Goal: Task Accomplishment & Management: Manage account settings

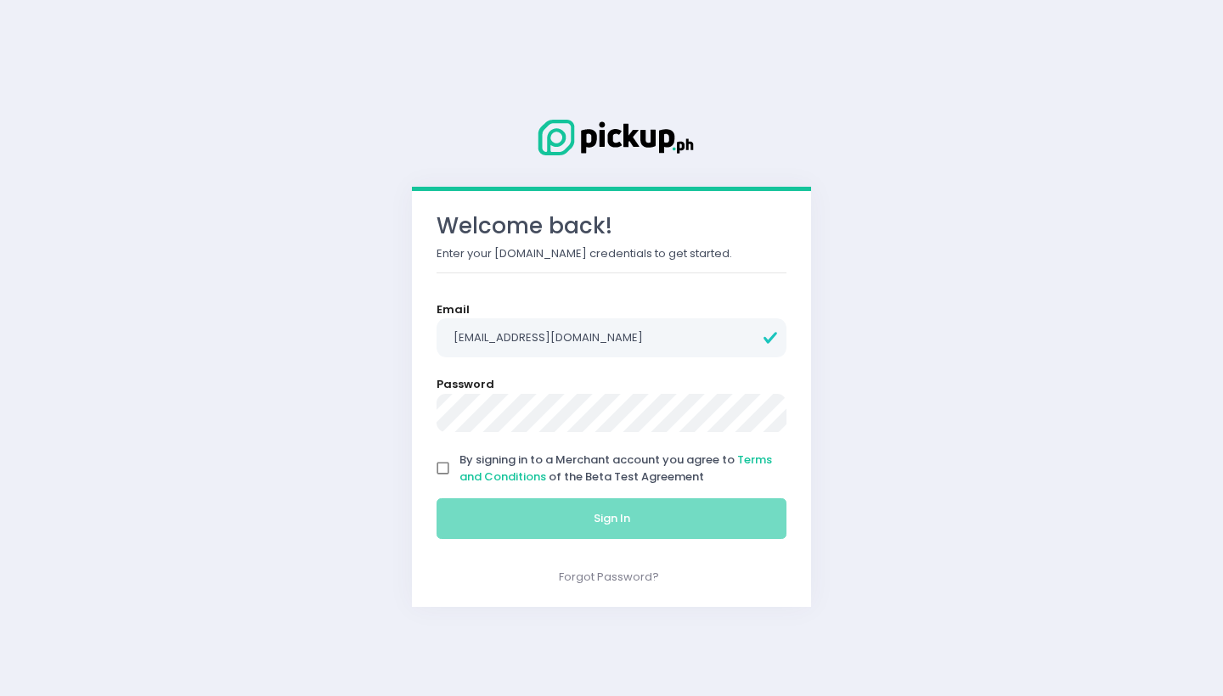
click at [442, 474] on input "By signing in to a Merchant account you agree to Terms and Conditions of the Be…" at bounding box center [443, 469] width 32 height 32
checkbox input "true"
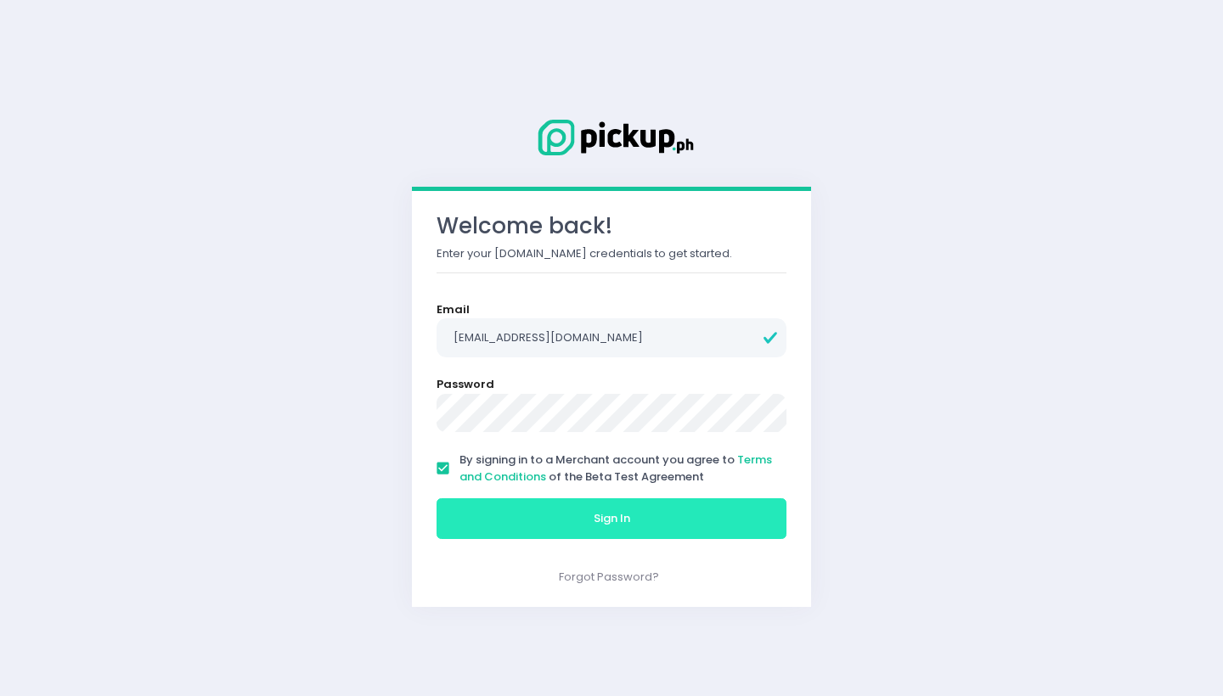
click at [494, 532] on button "Sign In" at bounding box center [611, 518] width 350 height 41
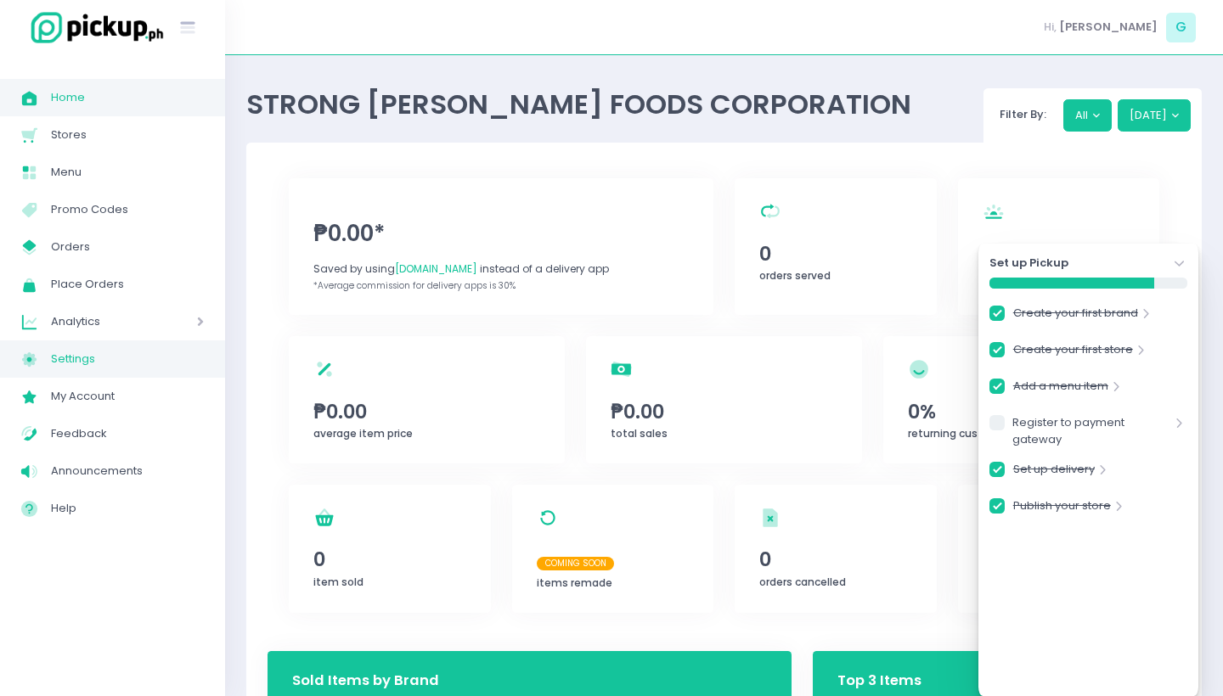
click at [115, 361] on span "Settings" at bounding box center [127, 359] width 153 height 22
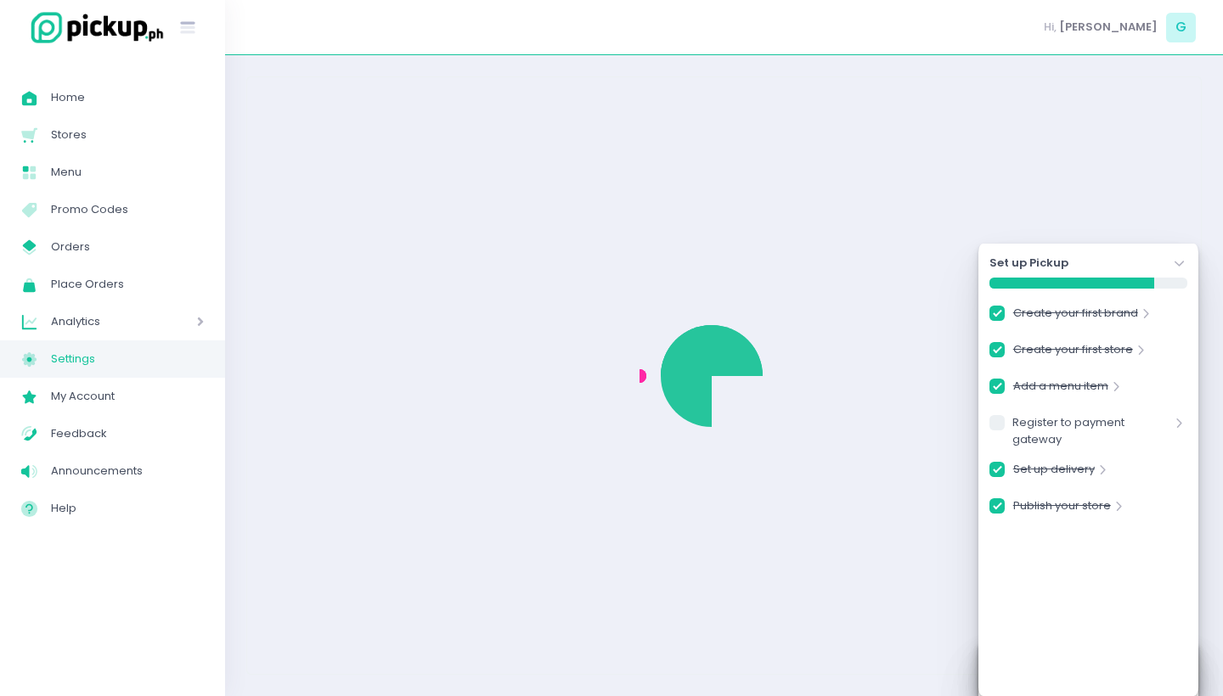
checkbox input "true"
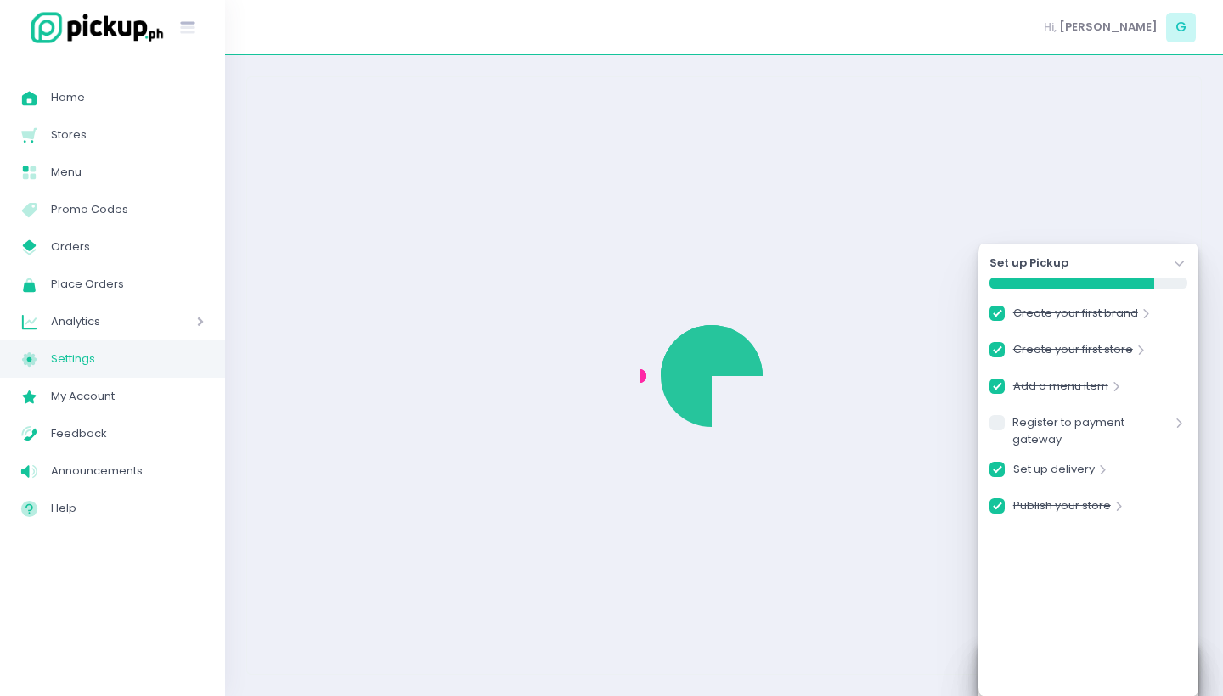
checkbox input "true"
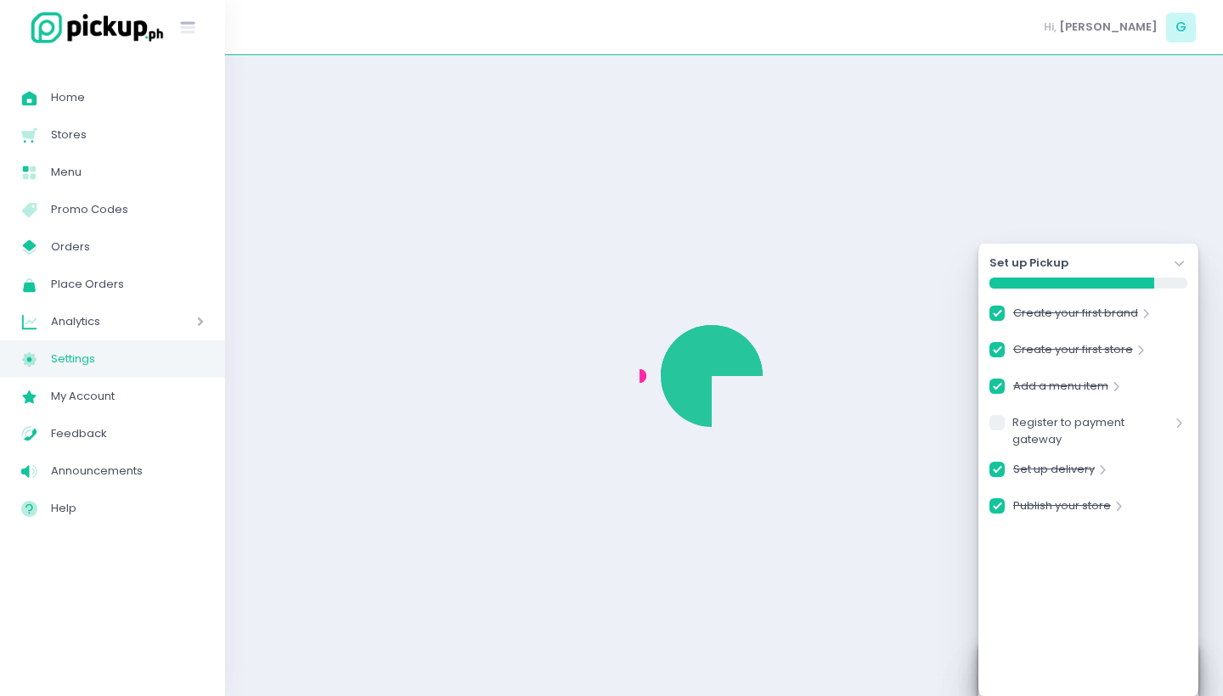
select select "active"
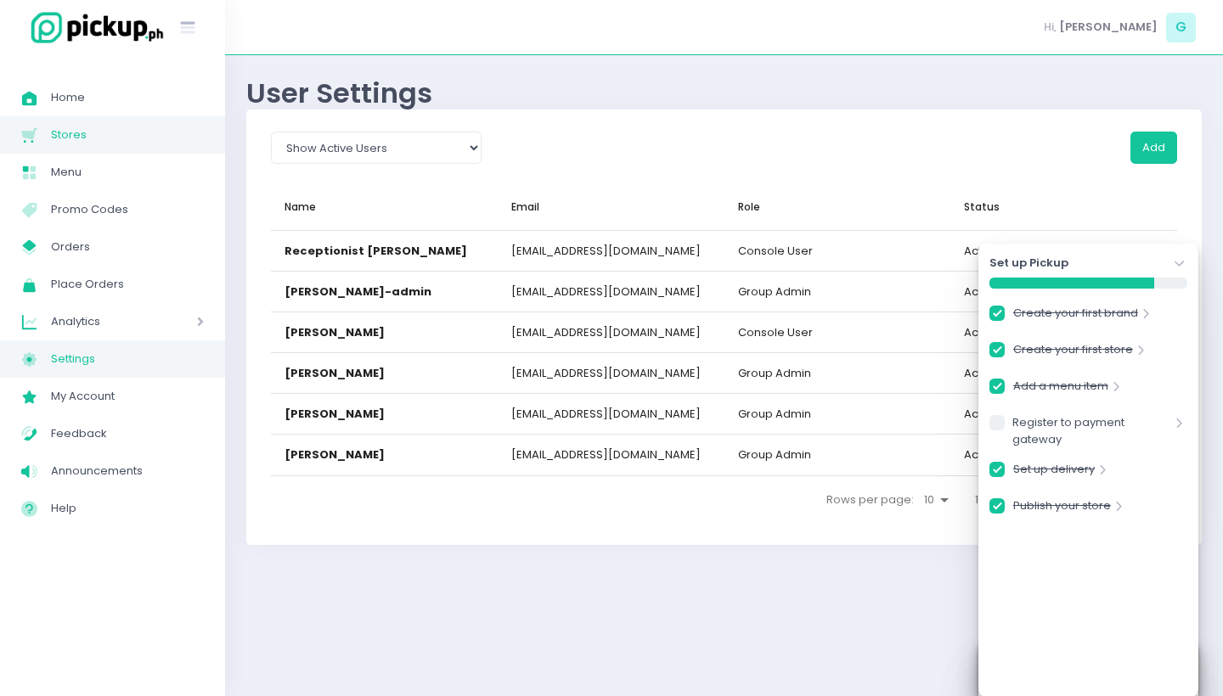
click at [61, 127] on span "Stores" at bounding box center [127, 135] width 153 height 22
checkbox input "true"
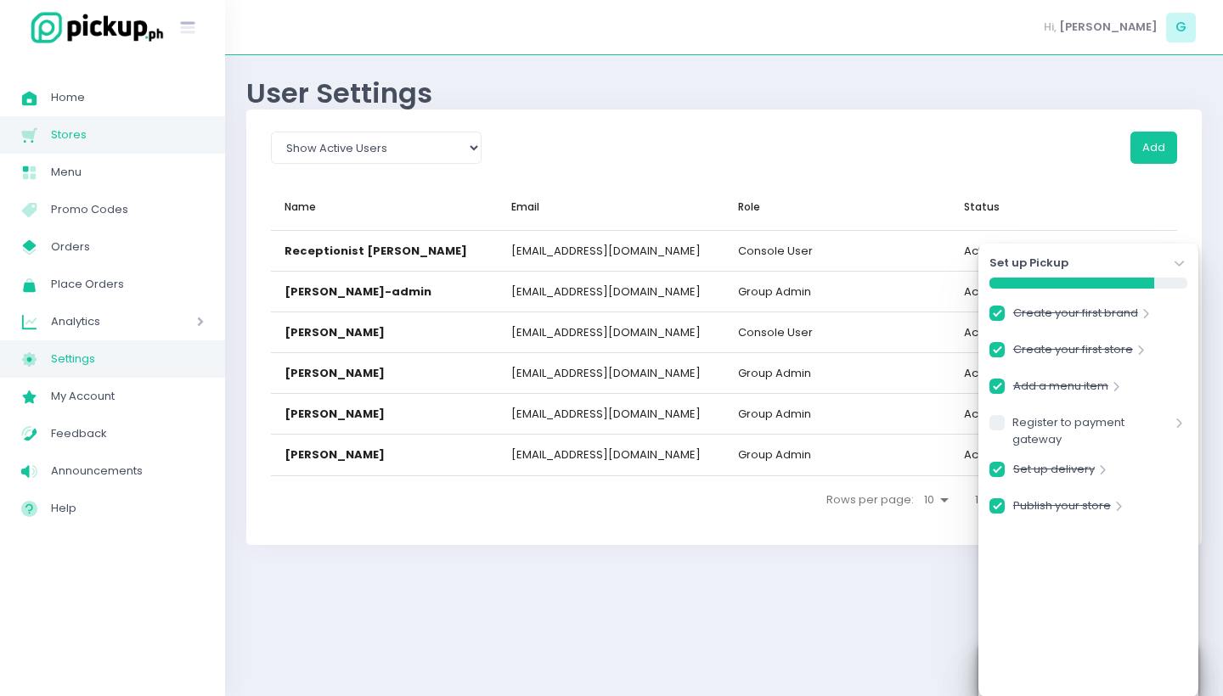
checkbox input "true"
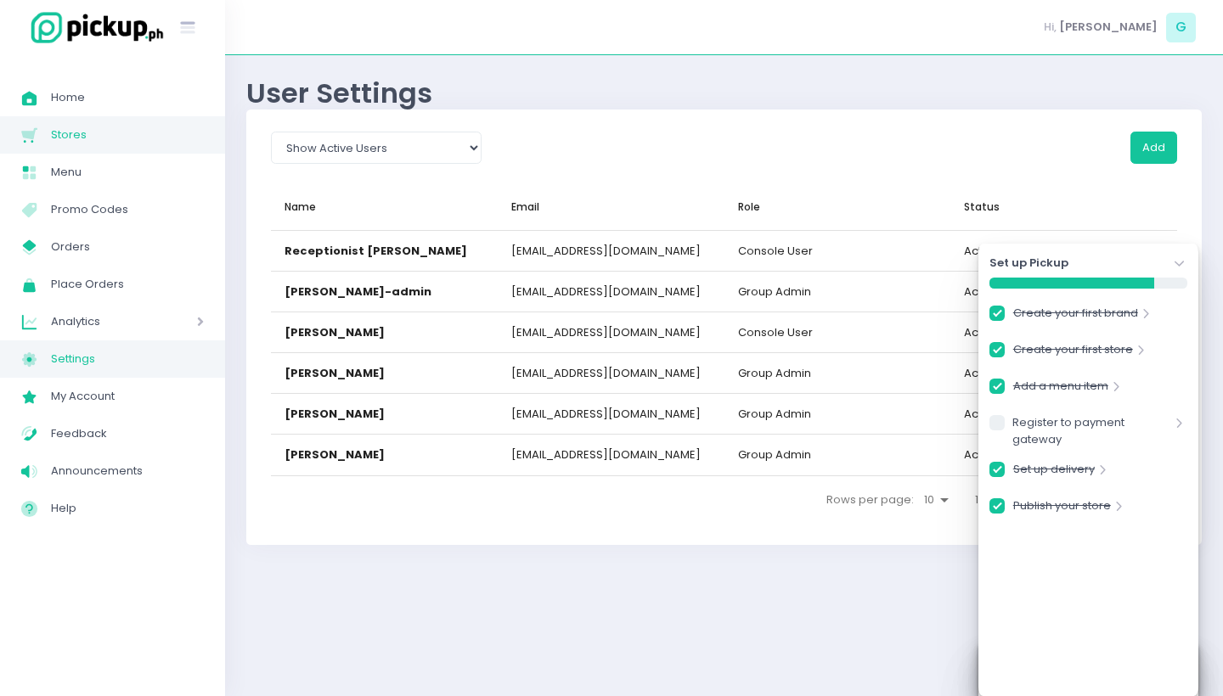
checkbox input "true"
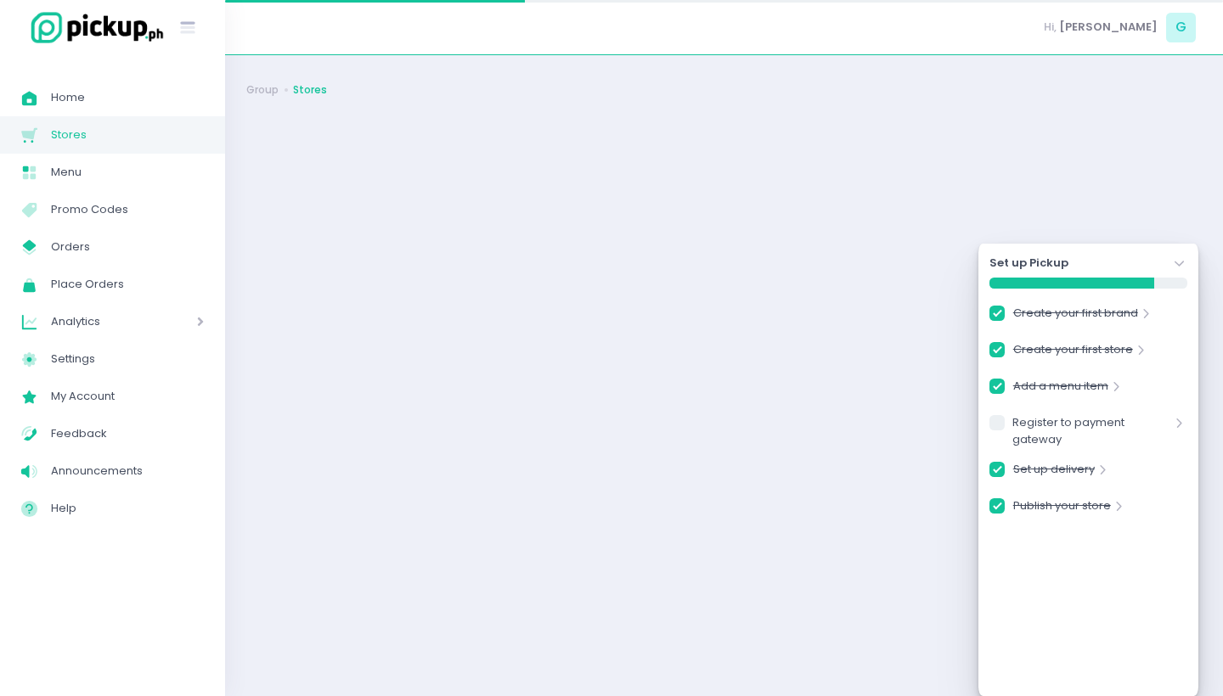
checkbox input "true"
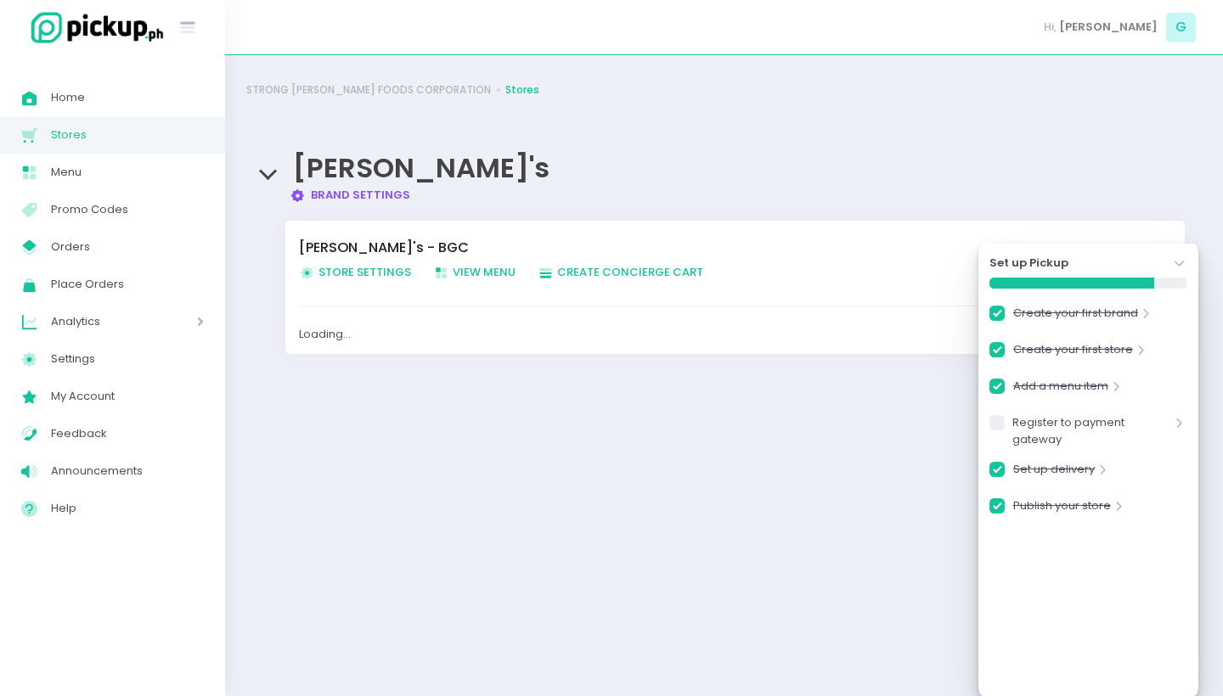
click at [364, 277] on span "Store Settings Created with Sketch. Store Settings" at bounding box center [355, 272] width 112 height 16
checkbox input "true"
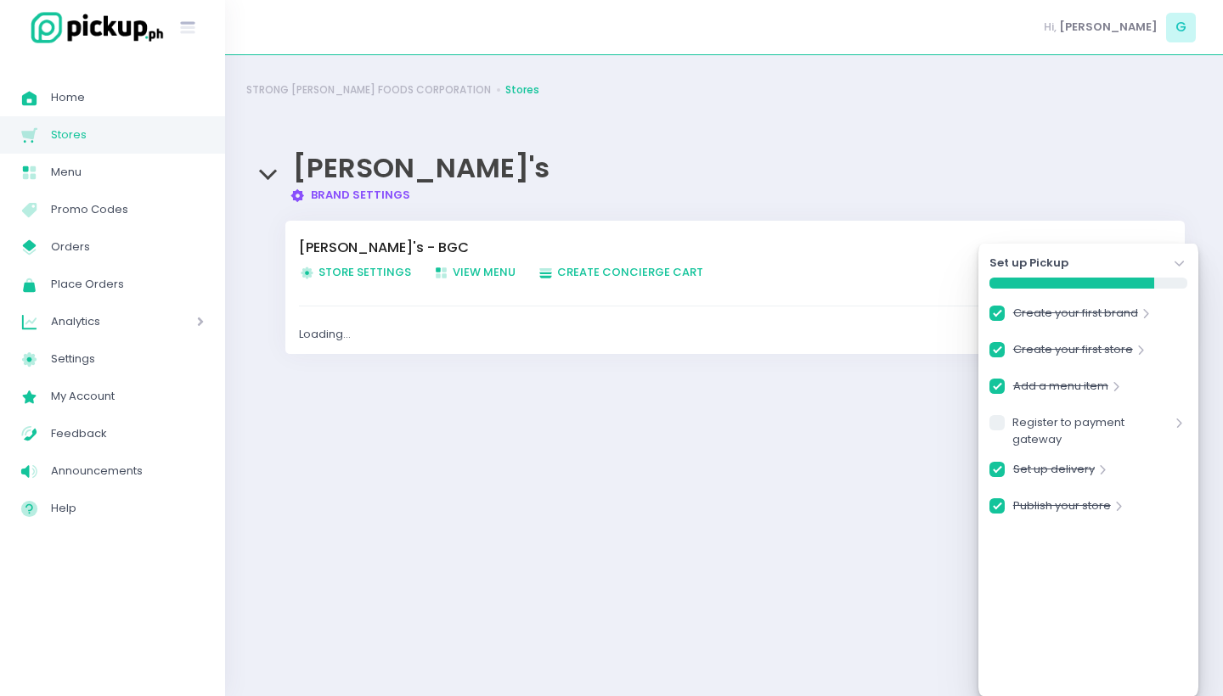
checkbox input "true"
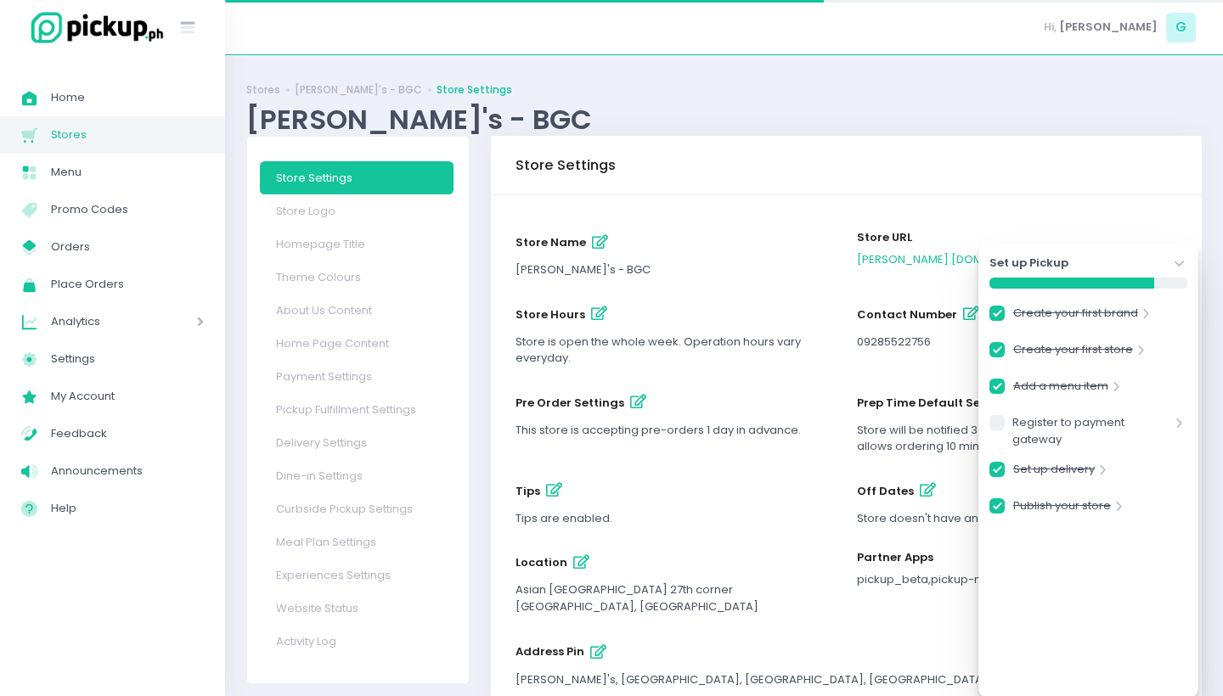
checkbox input "true"
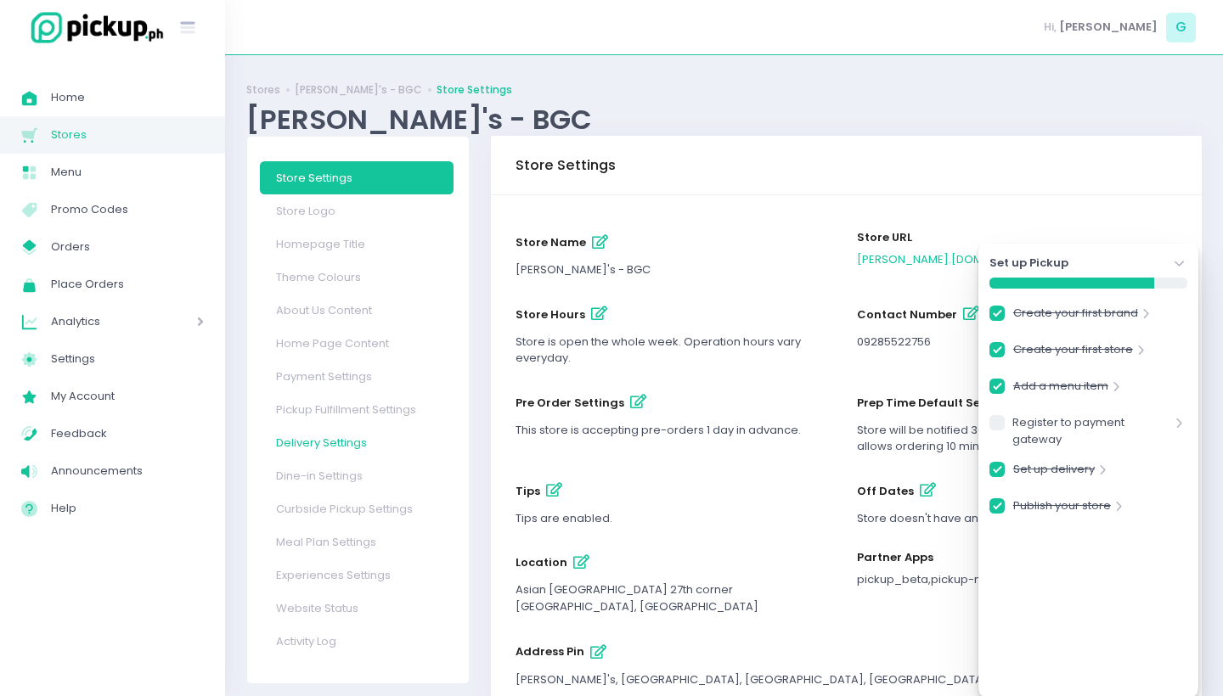
click at [350, 448] on link "Delivery Settings" at bounding box center [357, 442] width 194 height 33
checkbox input "true"
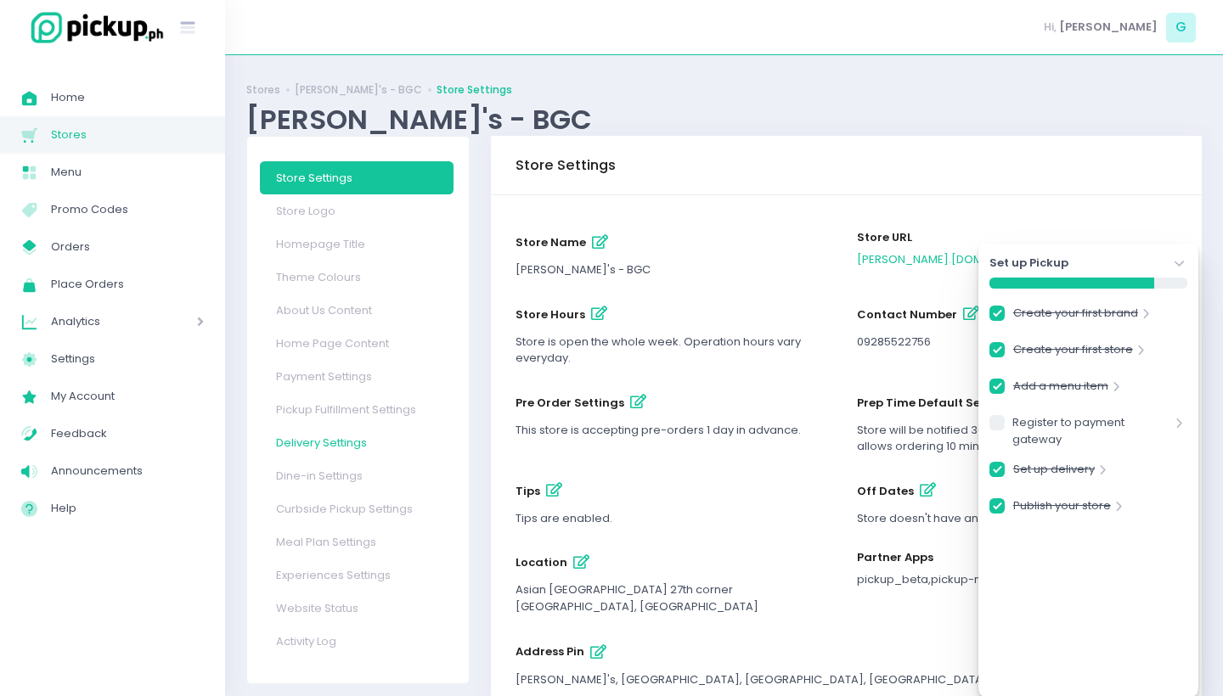
checkbox input "true"
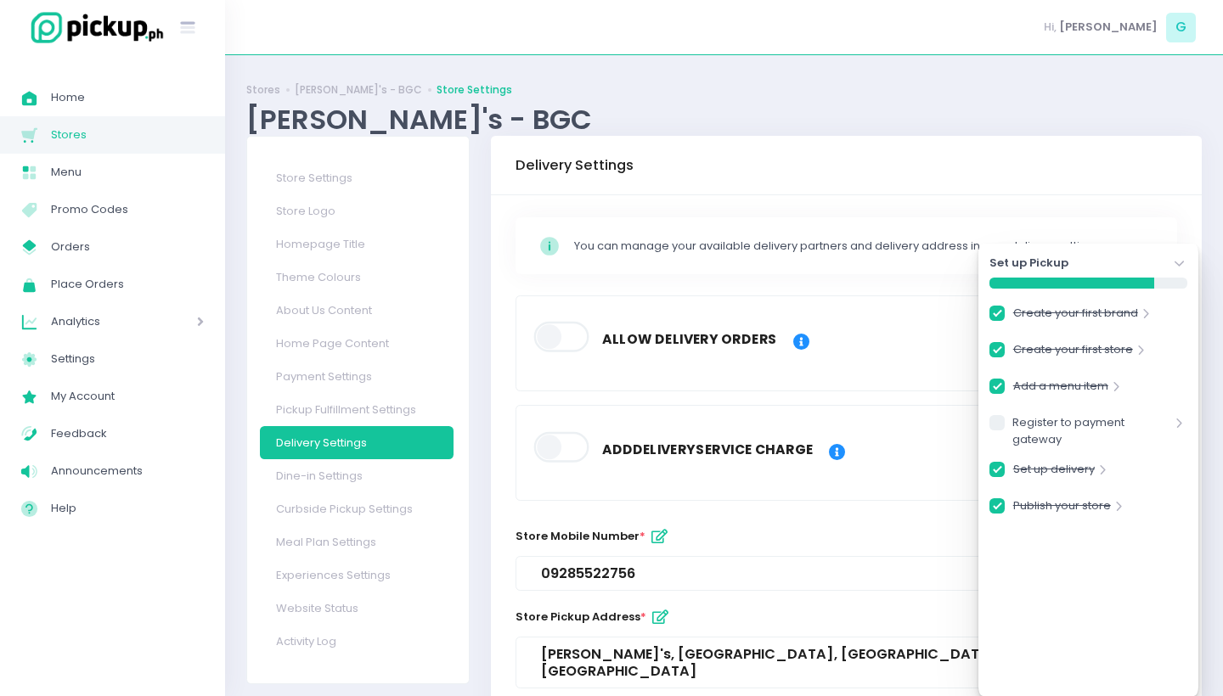
click at [583, 324] on span at bounding box center [562, 337] width 58 height 31
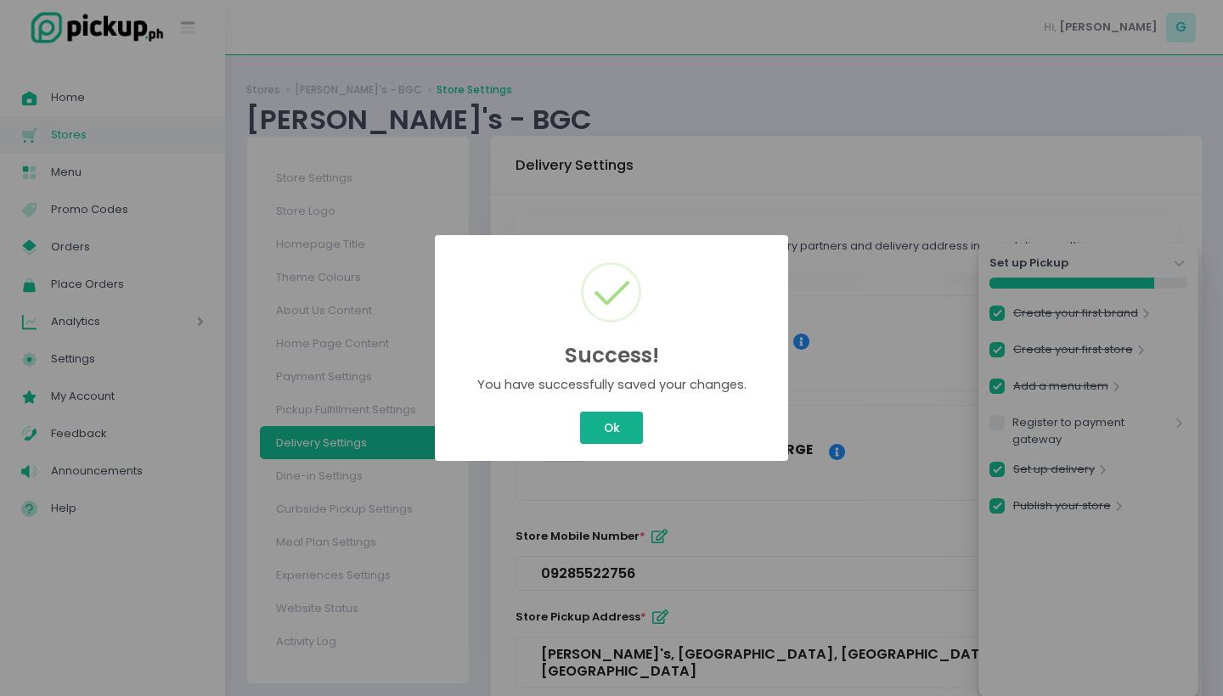
click at [614, 435] on button "Ok" at bounding box center [611, 428] width 63 height 32
